Goal: Navigation & Orientation: Find specific page/section

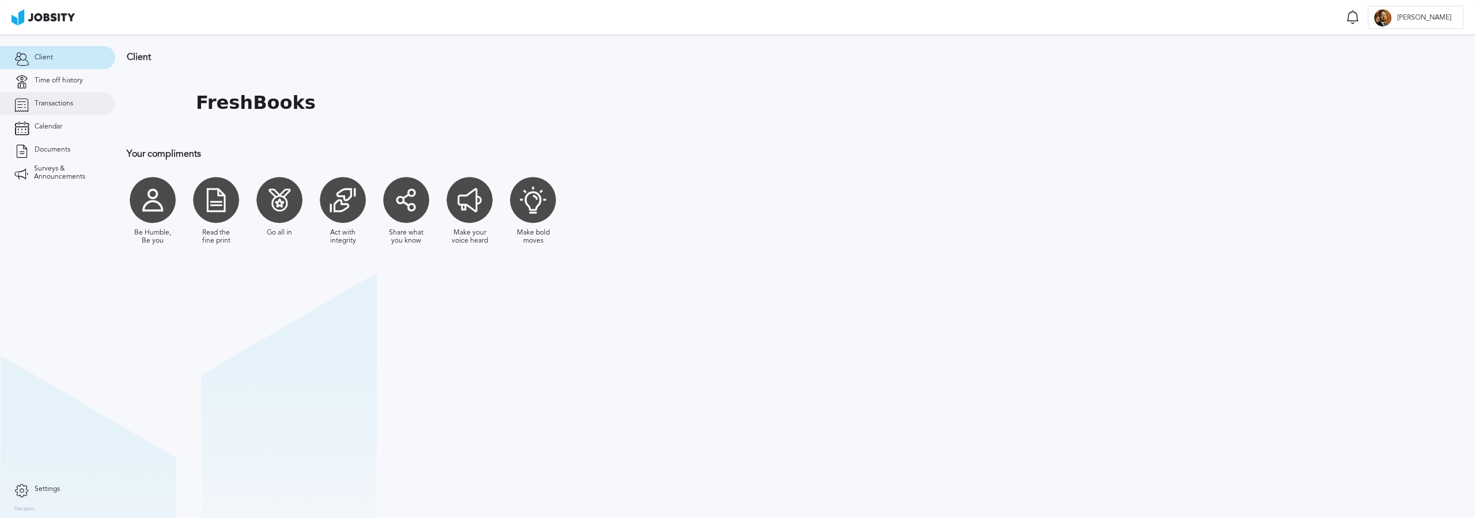
click at [56, 112] on link "Transactions" at bounding box center [57, 103] width 115 height 23
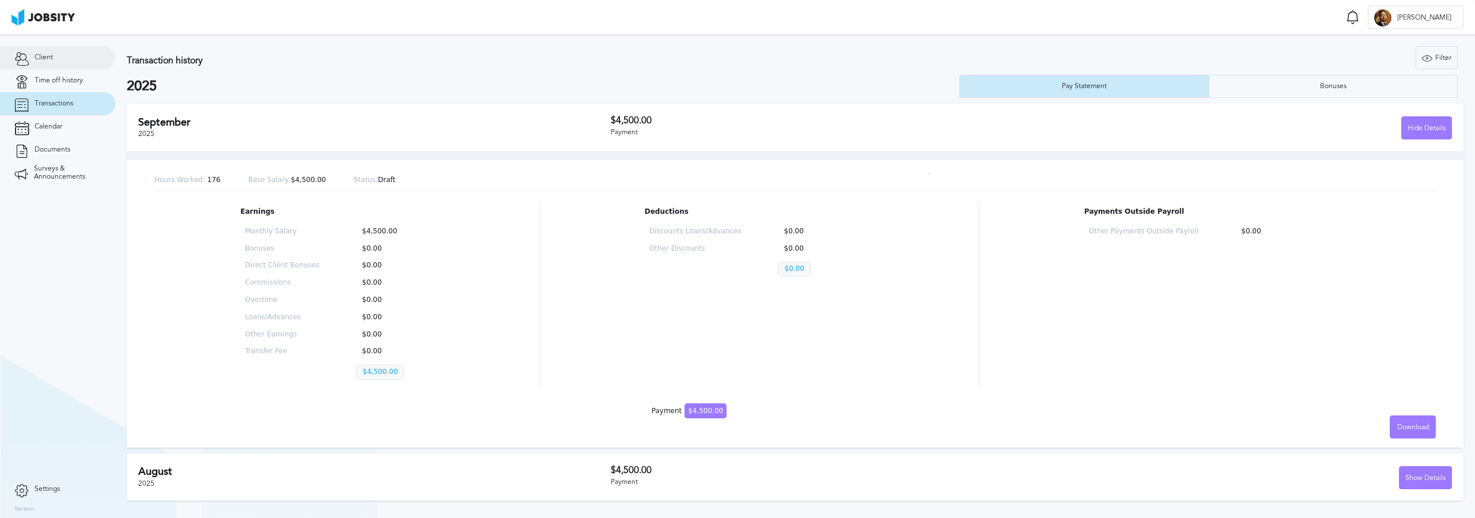
click at [69, 55] on link "Client" at bounding box center [57, 57] width 115 height 23
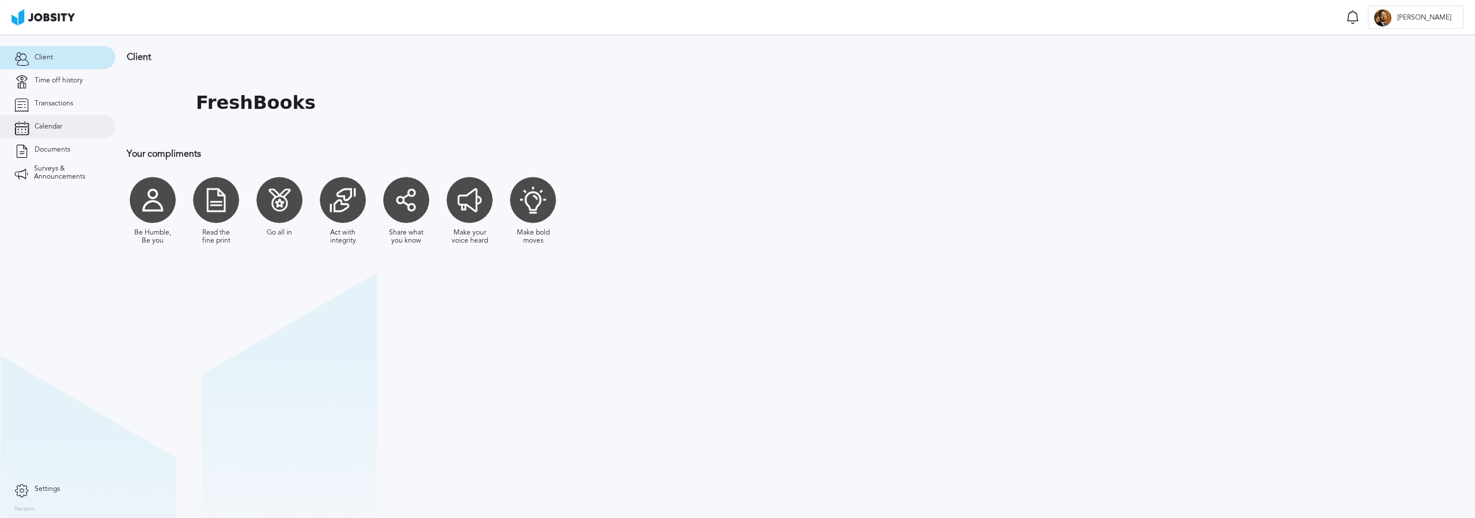
click at [90, 119] on link "Calendar" at bounding box center [57, 126] width 115 height 23
